Goal: Task Accomplishment & Management: Manage account settings

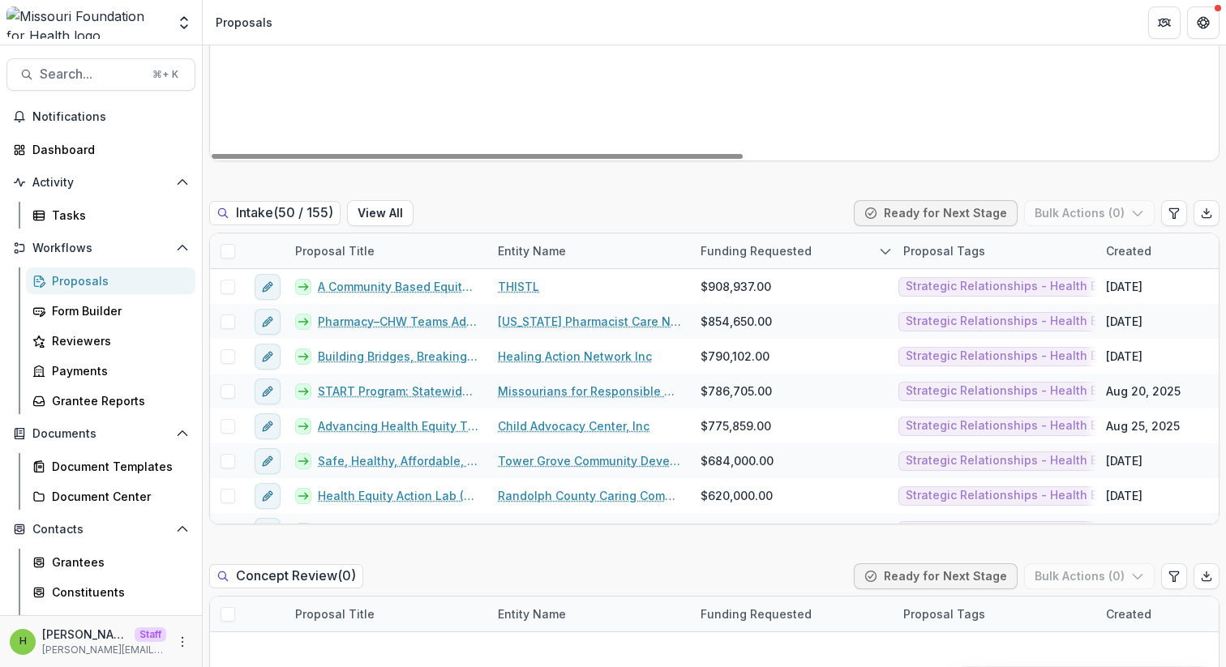
scroll to position [780, 0]
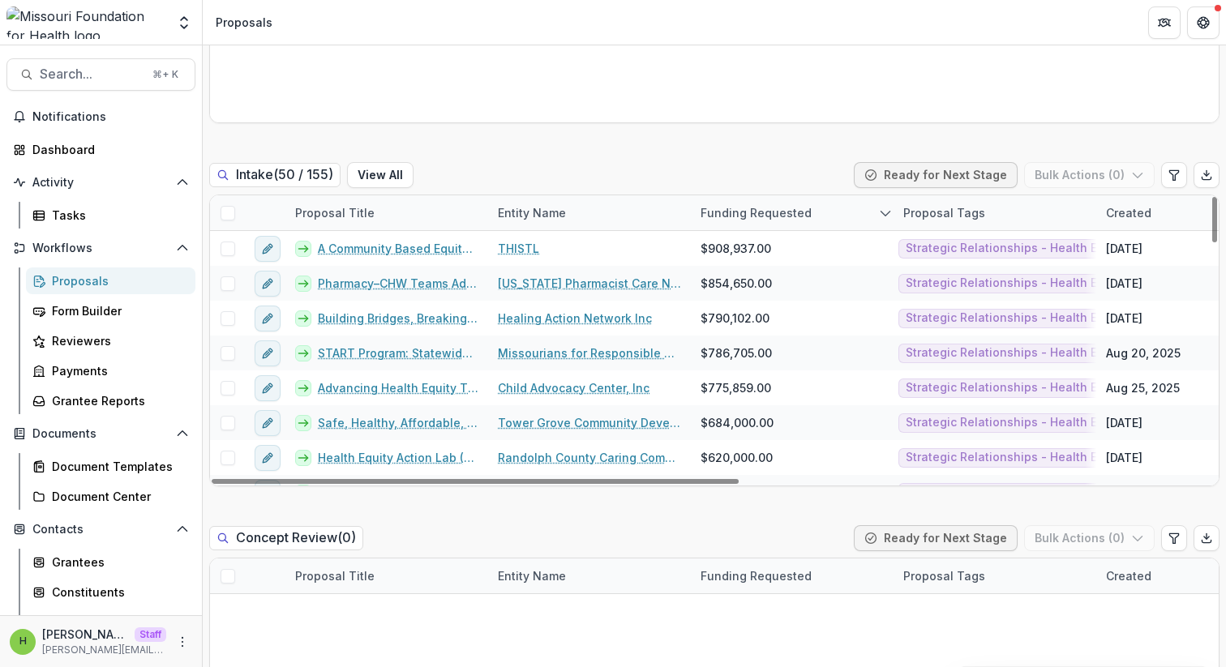
click at [819, 207] on div "Funding Requested" at bounding box center [792, 212] width 203 height 35
click at [794, 292] on button "Sort Ascending" at bounding box center [791, 283] width 195 height 26
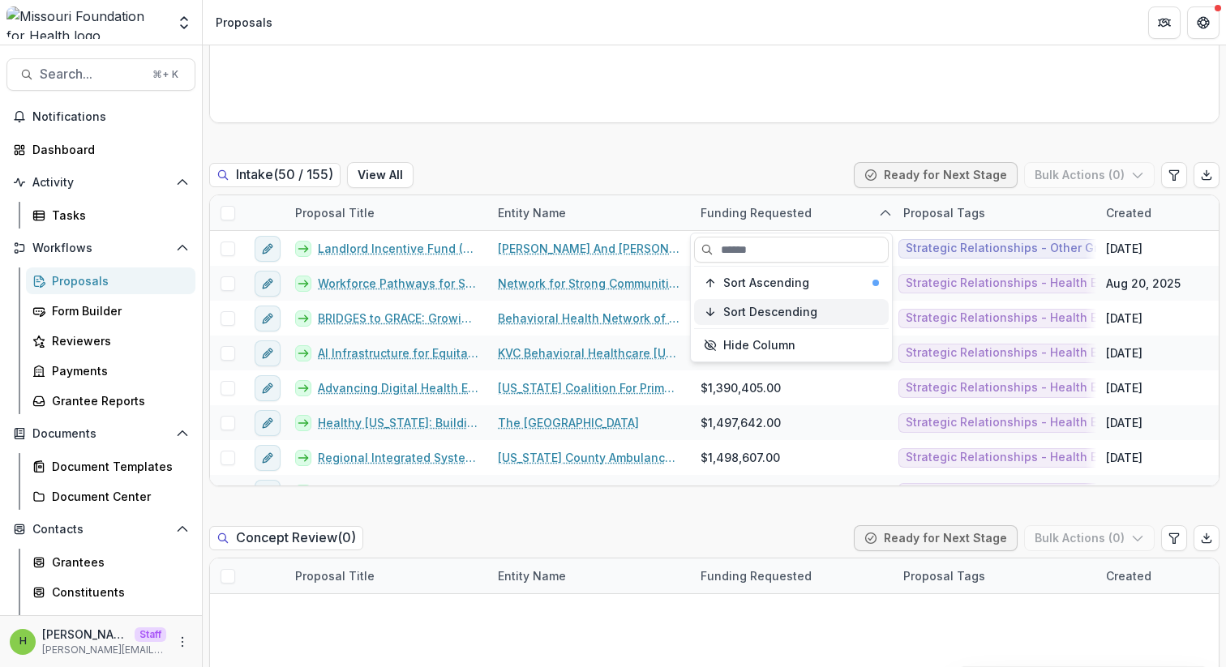
click at [790, 309] on span "Sort Descending" at bounding box center [770, 313] width 94 height 14
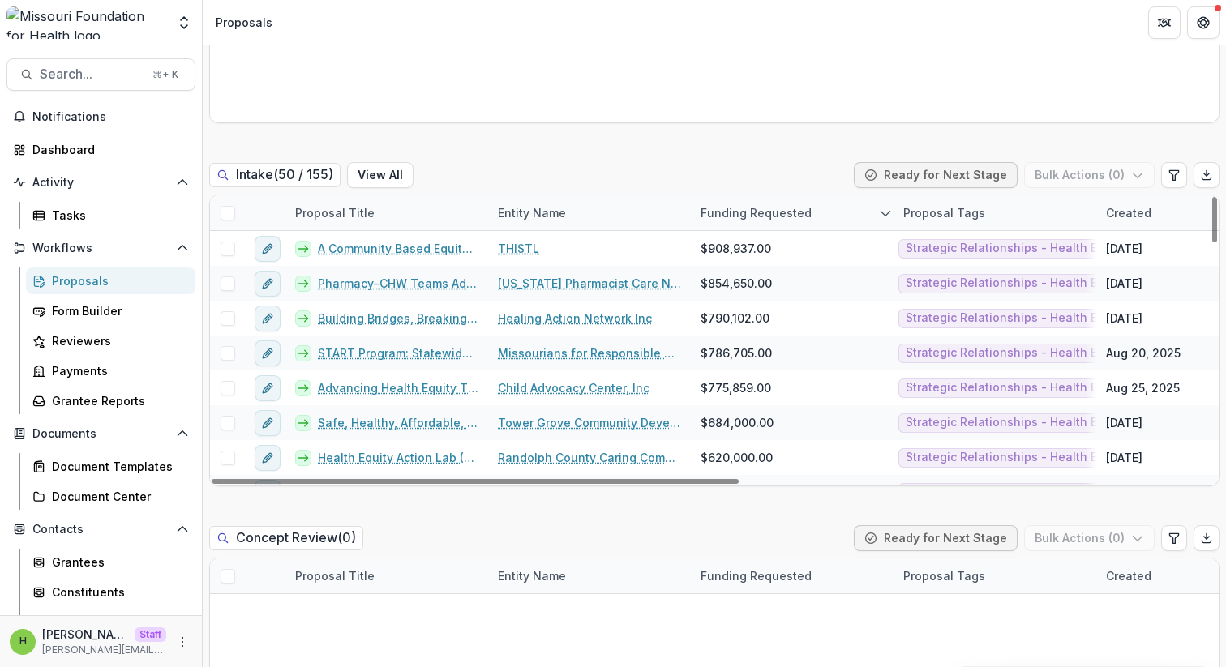
click at [809, 163] on div "Intake ( 50 / 155 ) View All Ready for Next Stage Bulk Actions ( 0 )" at bounding box center [714, 178] width 1010 height 32
click at [796, 215] on div "Funding Requested" at bounding box center [756, 212] width 131 height 17
click at [777, 255] on input at bounding box center [791, 250] width 195 height 26
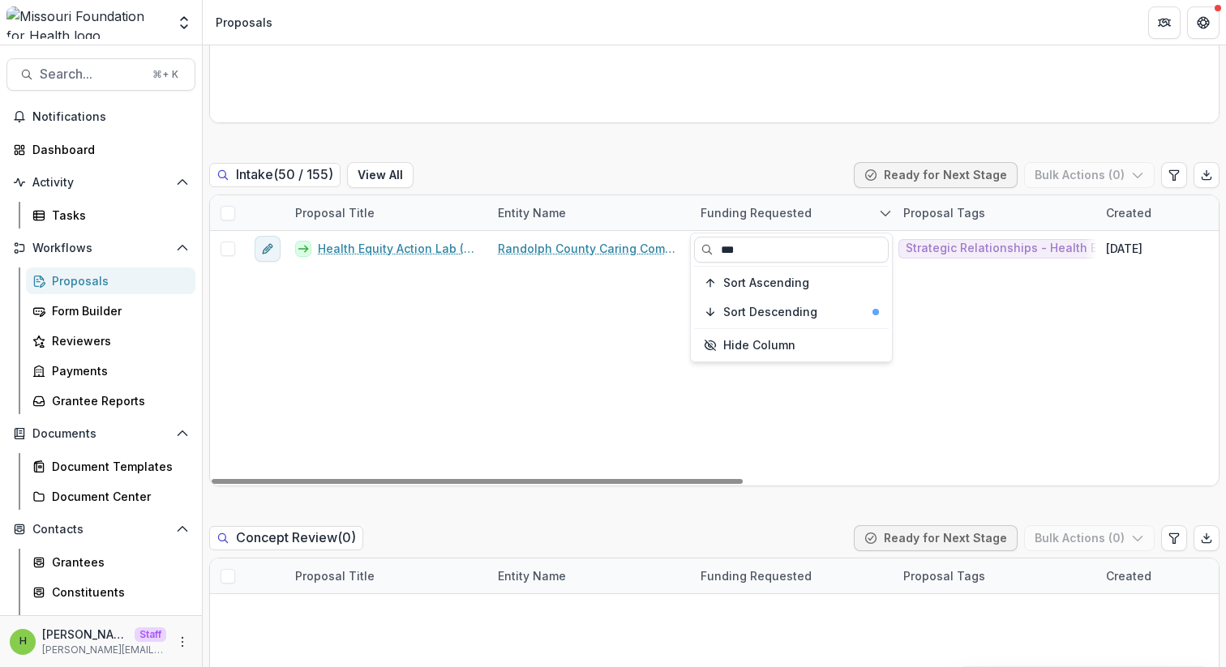
type input "***"
click at [721, 403] on div "Health Equity Action Lab (HEAL) Randolph County Caring Community Inc $620,000.0…" at bounding box center [1159, 358] width 1899 height 255
click at [805, 213] on div "Funding Requested" at bounding box center [756, 212] width 131 height 17
click at [783, 243] on input "***" at bounding box center [791, 250] width 195 height 26
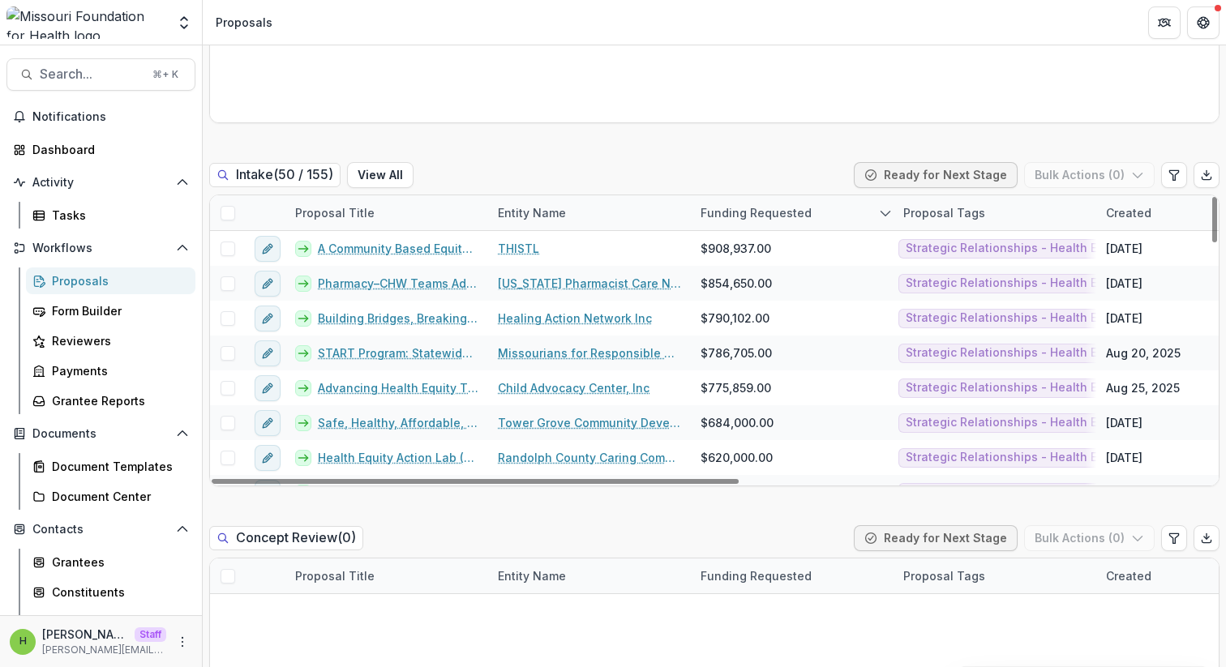
click at [766, 174] on div "Intake ( 50 / 155 ) View All Ready for Next Stage Bulk Actions ( 0 )" at bounding box center [714, 178] width 1010 height 32
